Goal: Browse casually

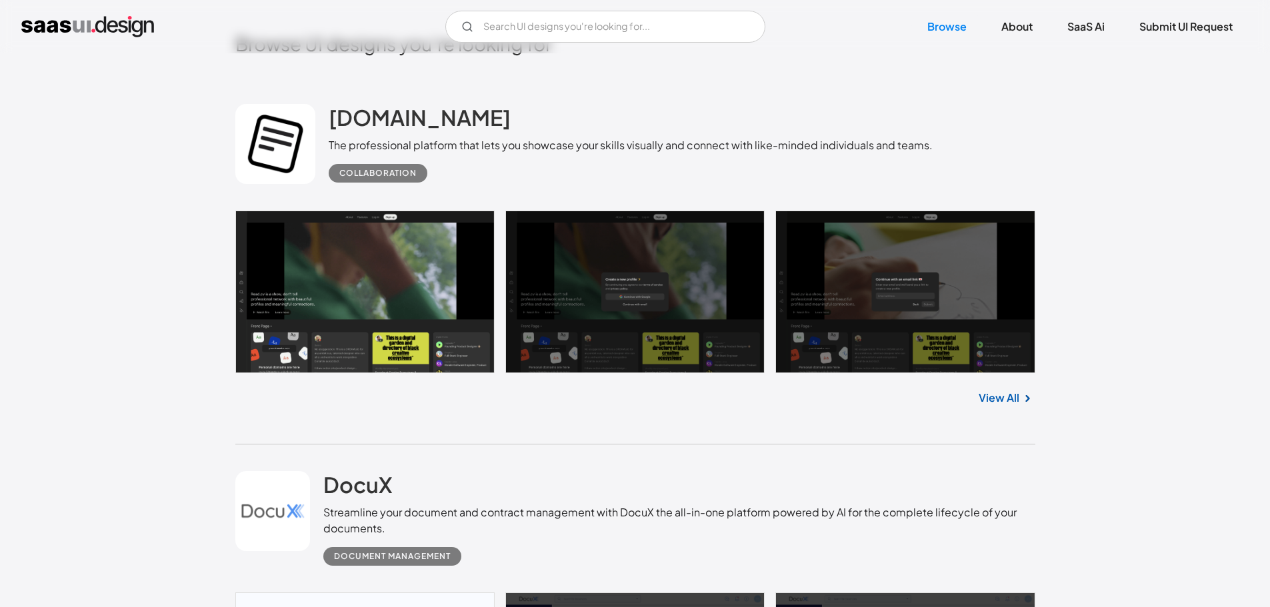
scroll to position [467, 0]
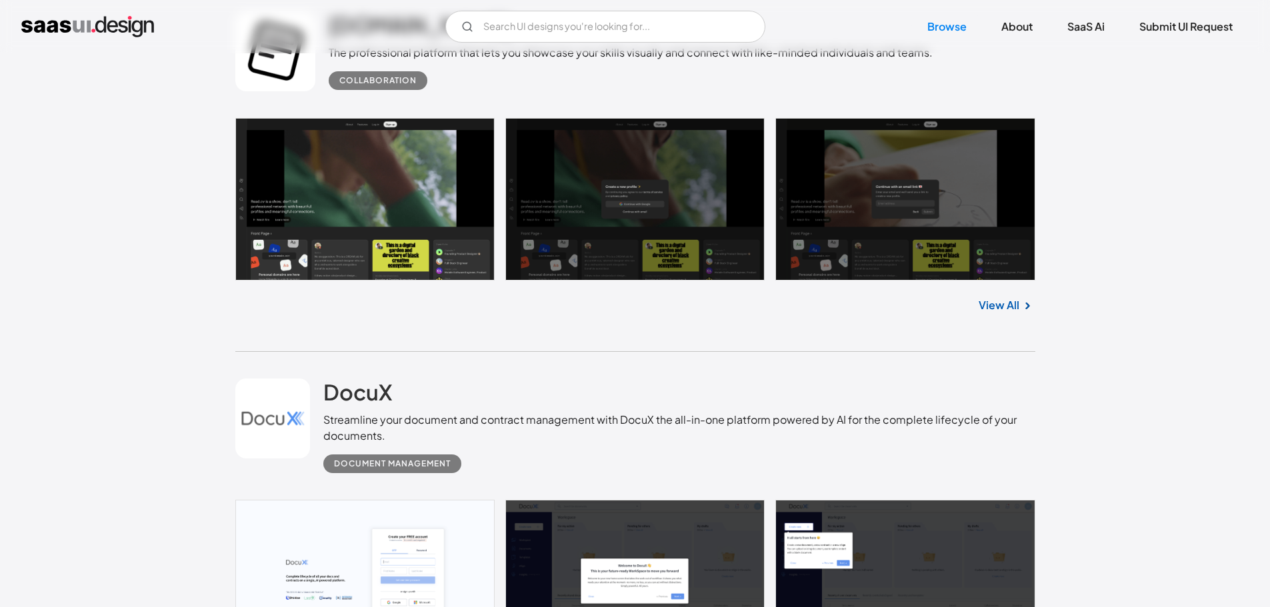
click at [401, 219] on link at bounding box center [635, 199] width 800 height 163
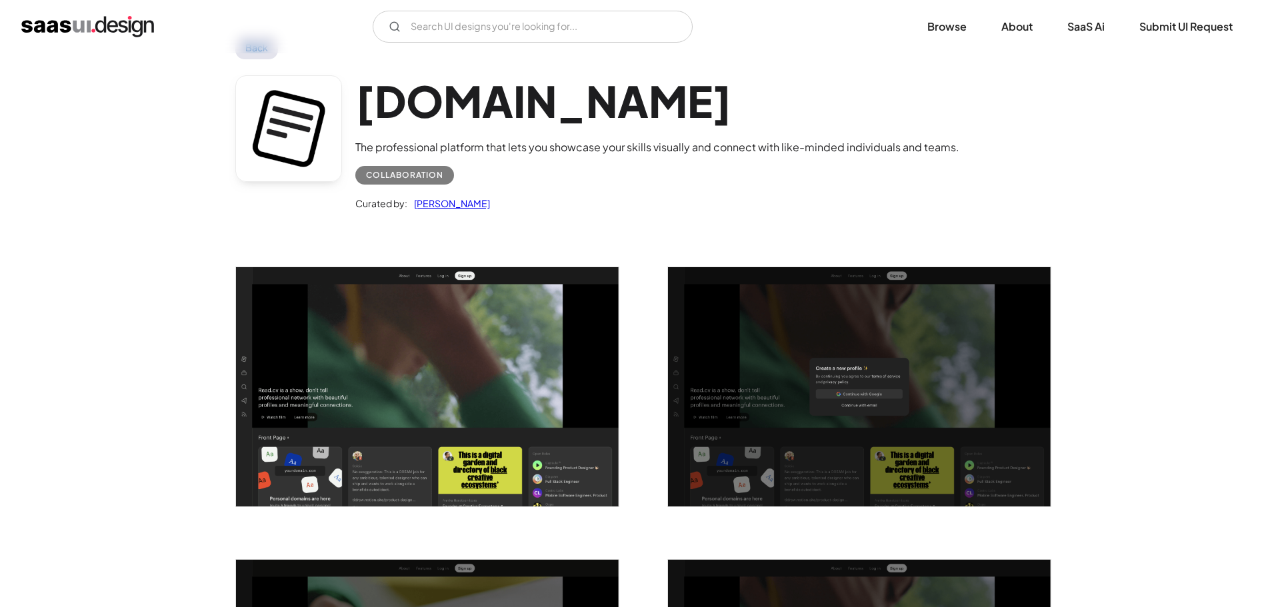
scroll to position [133, 0]
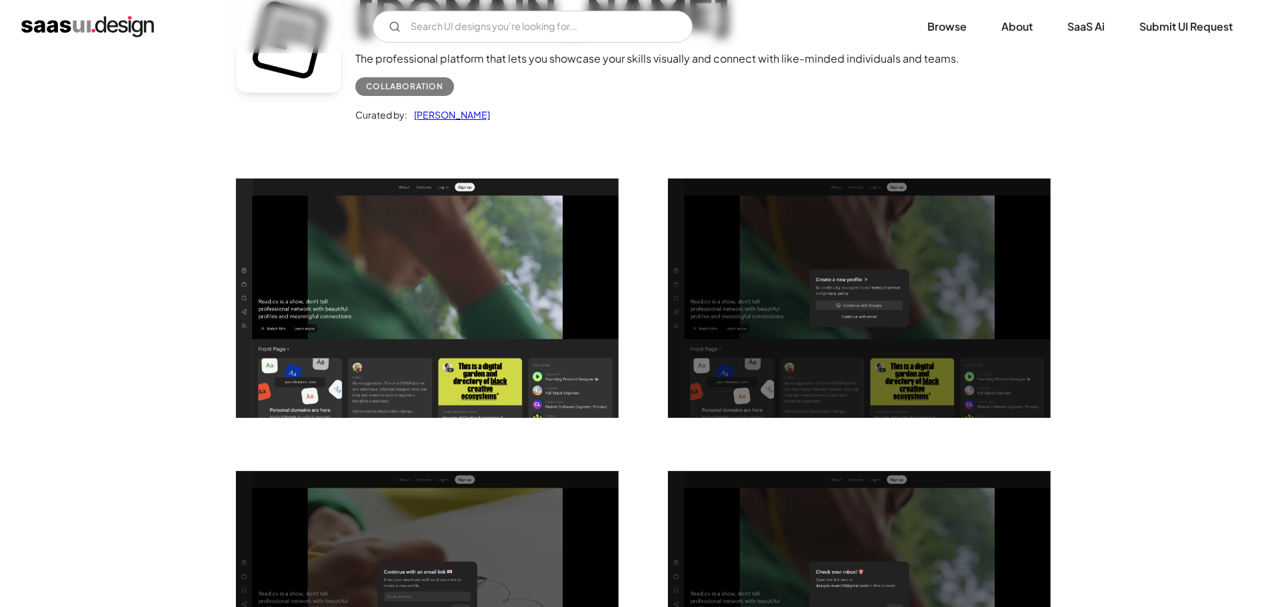
click at [527, 273] on img "open lightbox" at bounding box center [427, 298] width 383 height 239
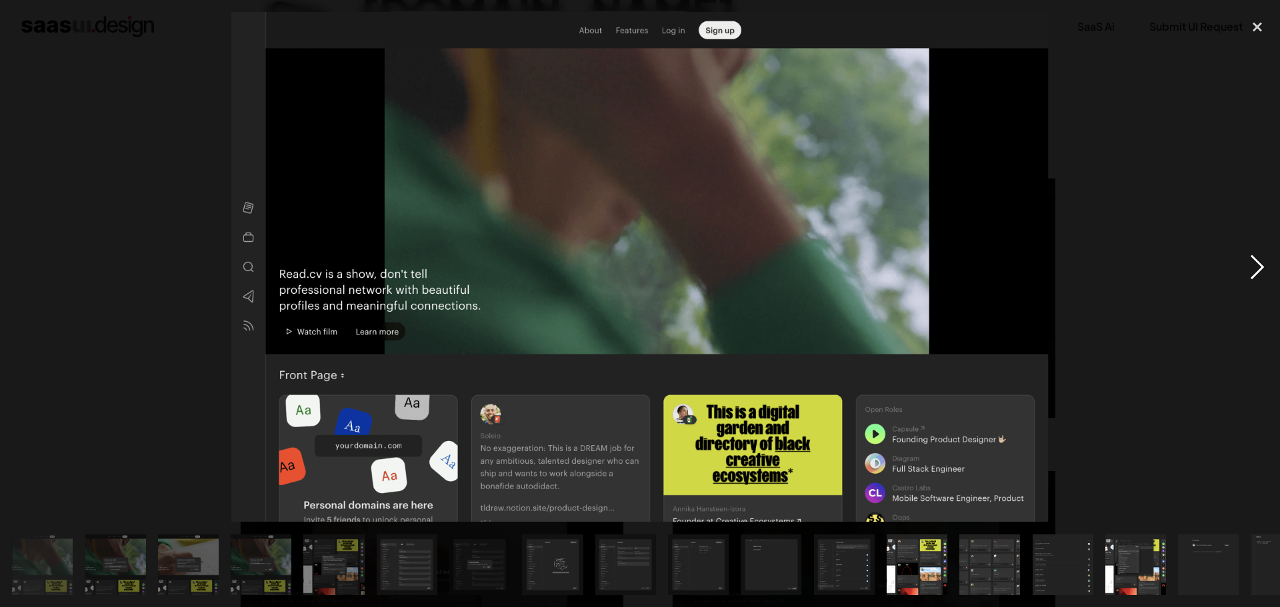
click at [1252, 264] on div "next image" at bounding box center [1256, 267] width 45 height 510
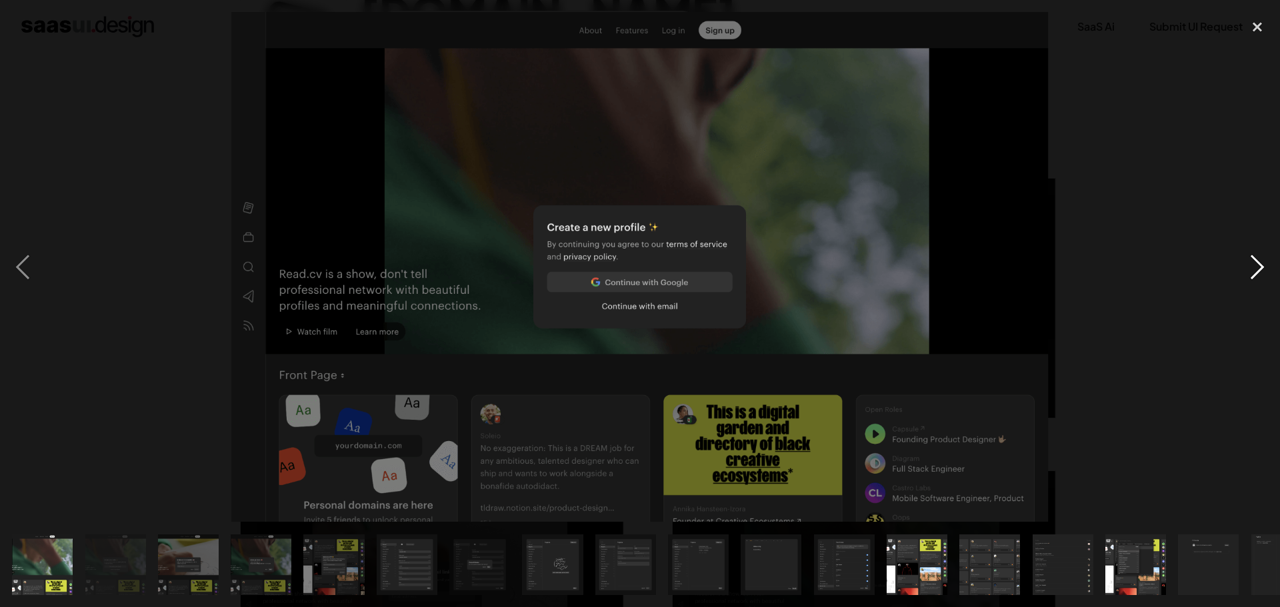
click at [1252, 264] on div "next image" at bounding box center [1256, 267] width 45 height 510
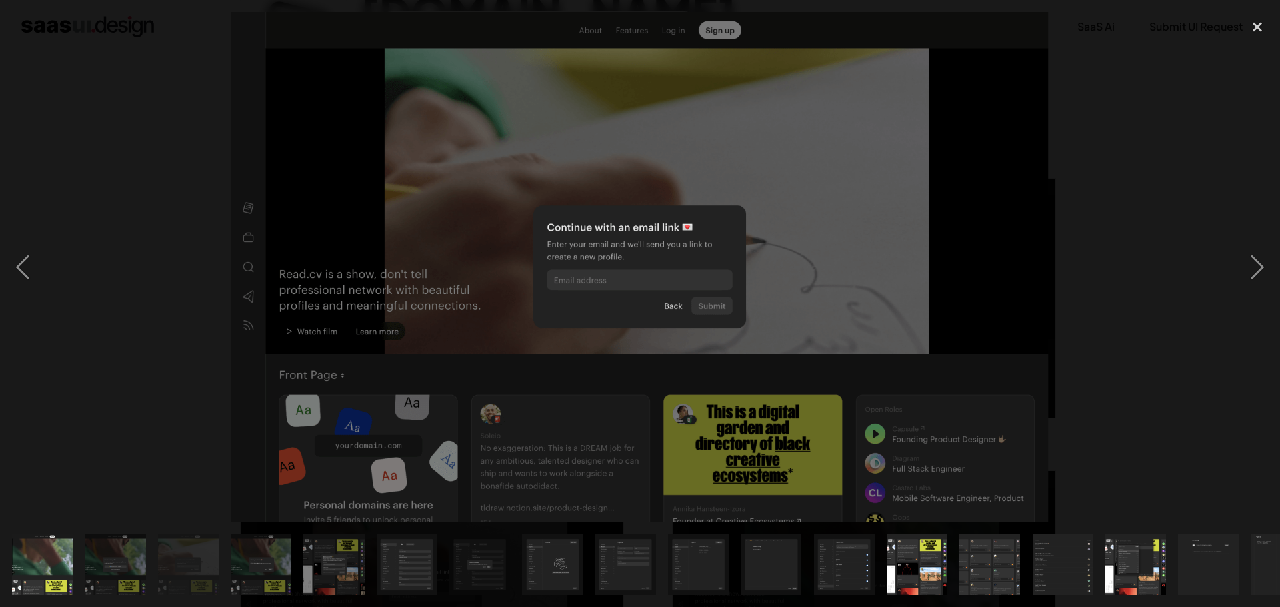
click at [1208, 198] on div at bounding box center [640, 267] width 1280 height 510
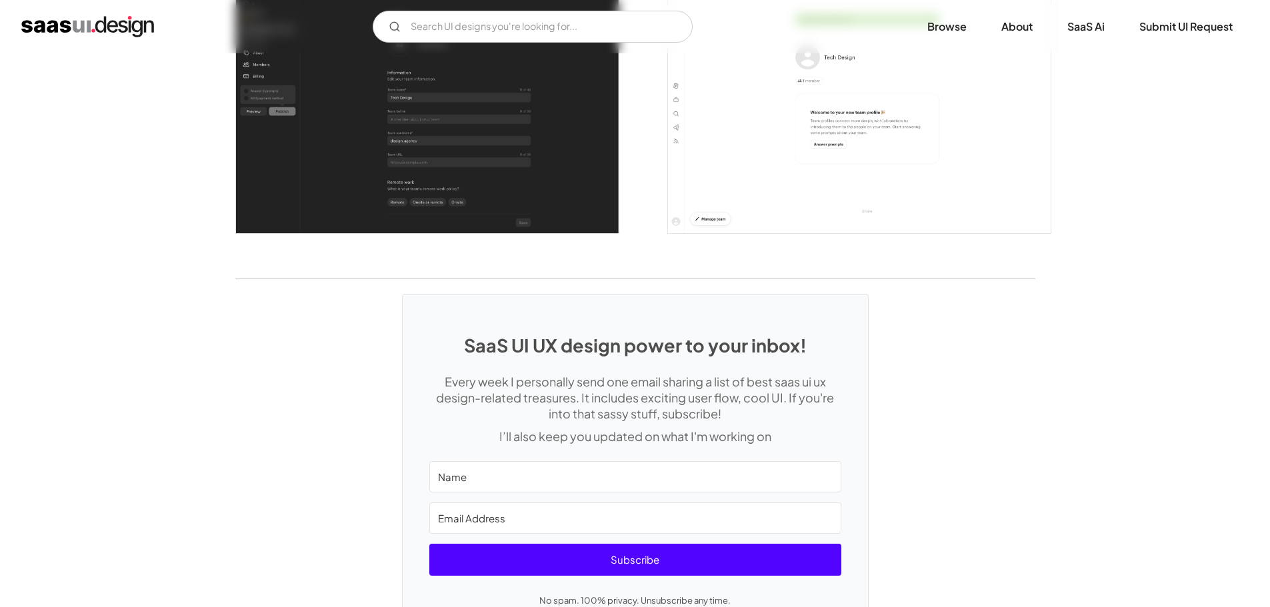
scroll to position [3642, 0]
